Goal: Information Seeking & Learning: Learn about a topic

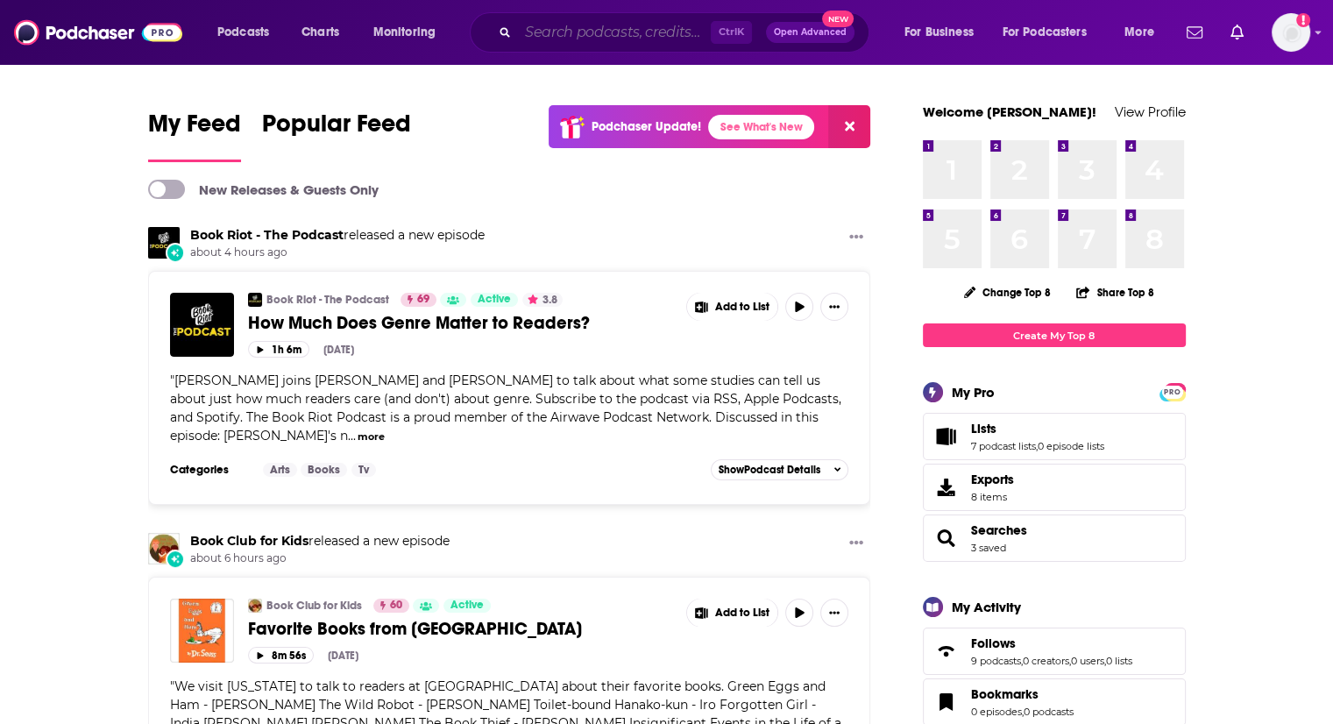
click at [571, 37] on input "Search podcasts, credits, & more..." at bounding box center [614, 32] width 193 height 28
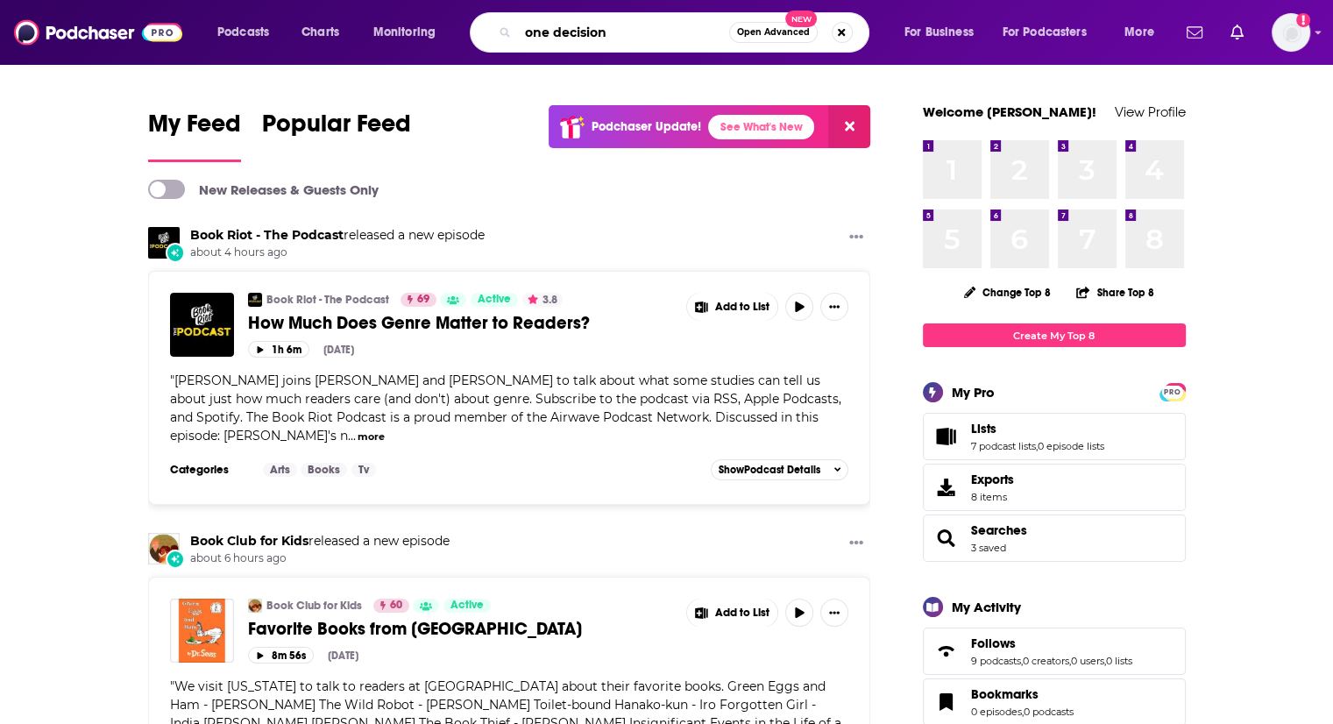
type input "one decision"
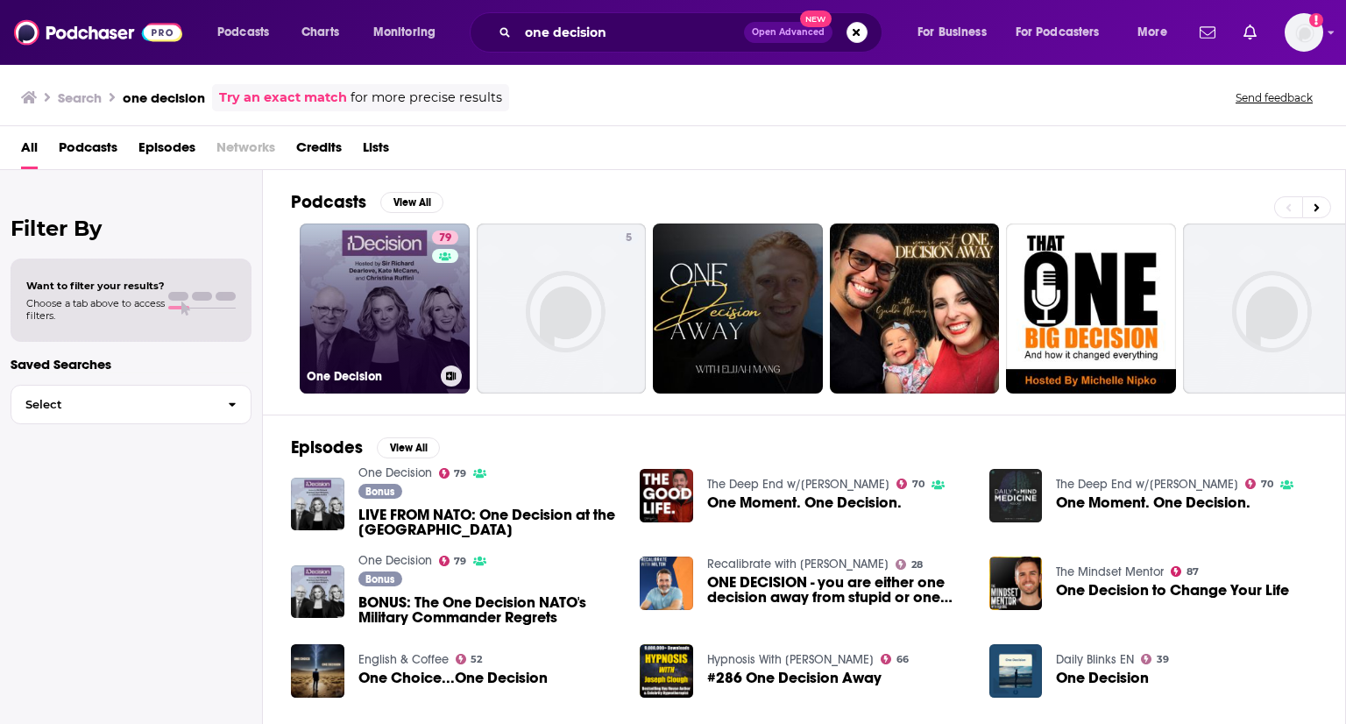
click at [379, 351] on link "79 One Decision" at bounding box center [385, 308] width 170 height 170
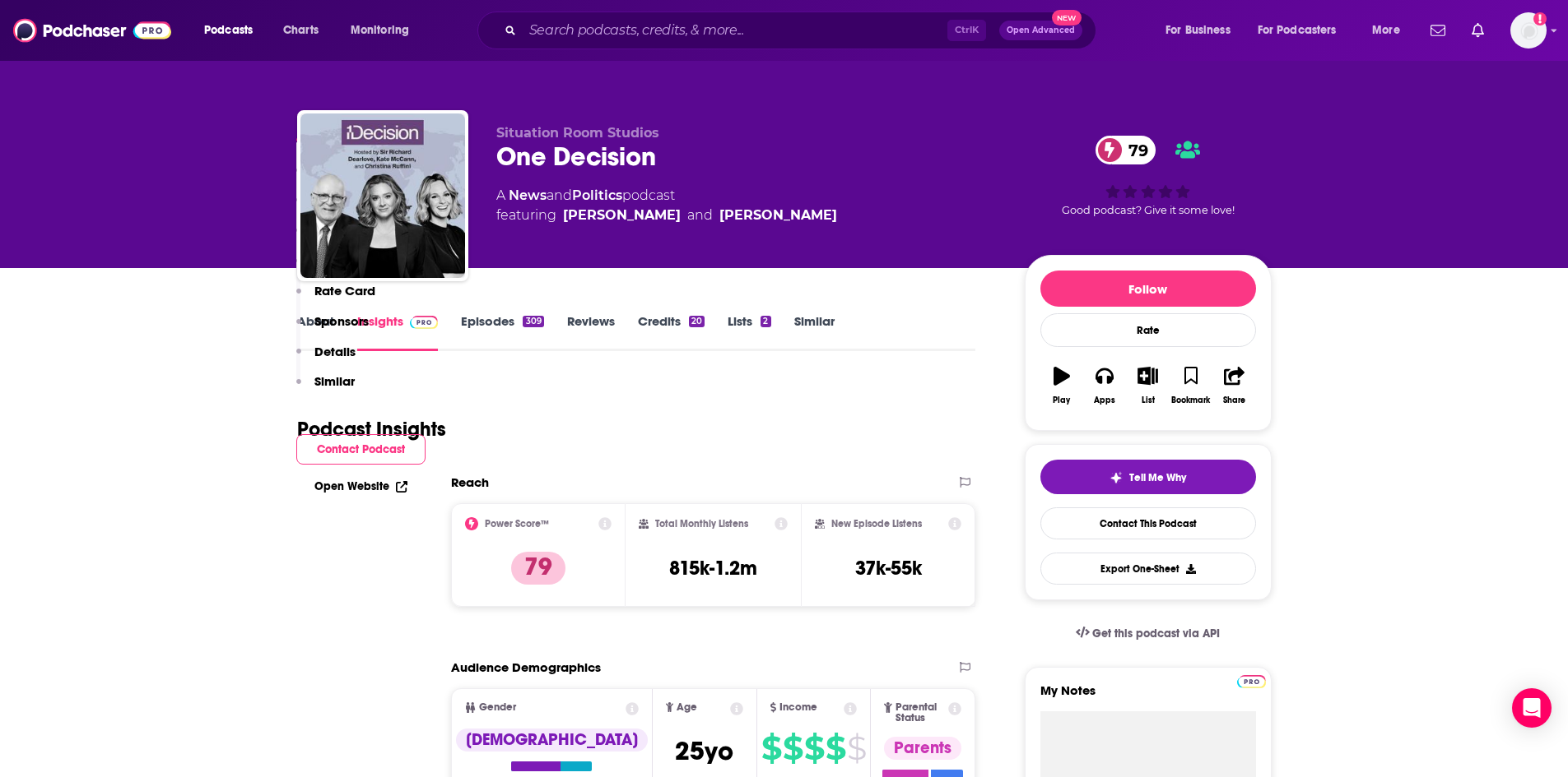
scroll to position [576, 0]
